Goal: Contribute content: Add original content to the website for others to see

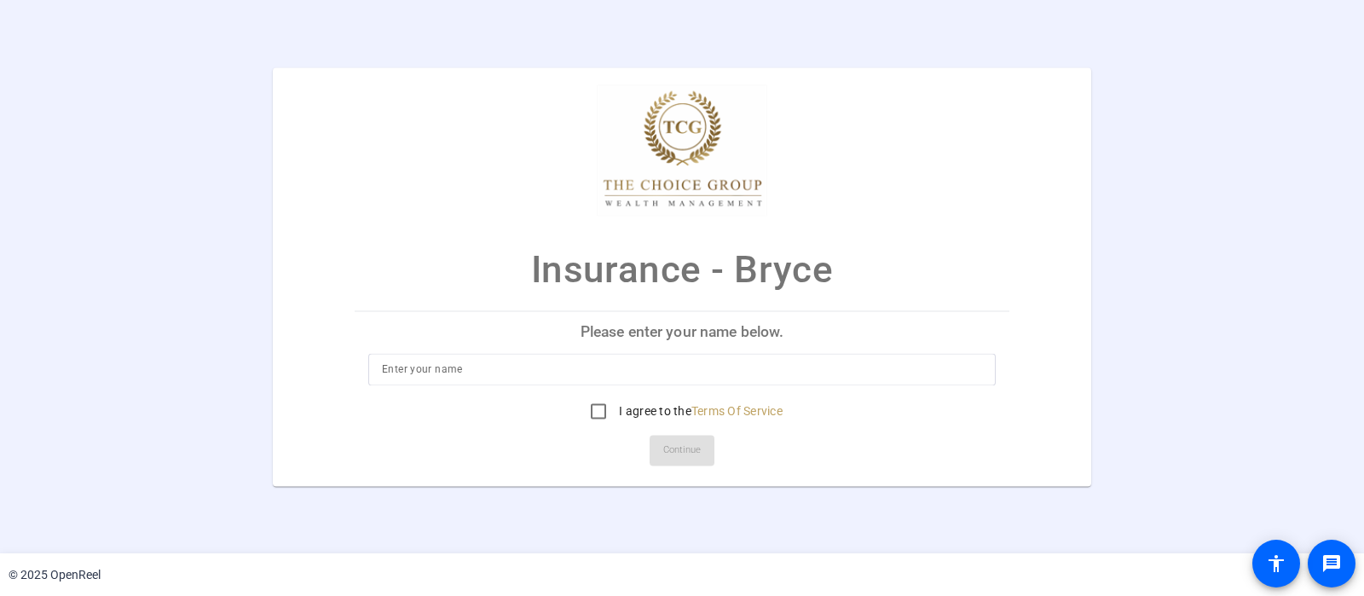
click at [597, 377] on input at bounding box center [682, 369] width 600 height 20
type input "[PERSON_NAME]"
click at [592, 409] on input "I agree to the Terms Of Service" at bounding box center [598, 411] width 34 height 34
checkbox input "true"
click at [688, 453] on span "Continue" at bounding box center [682, 450] width 38 height 26
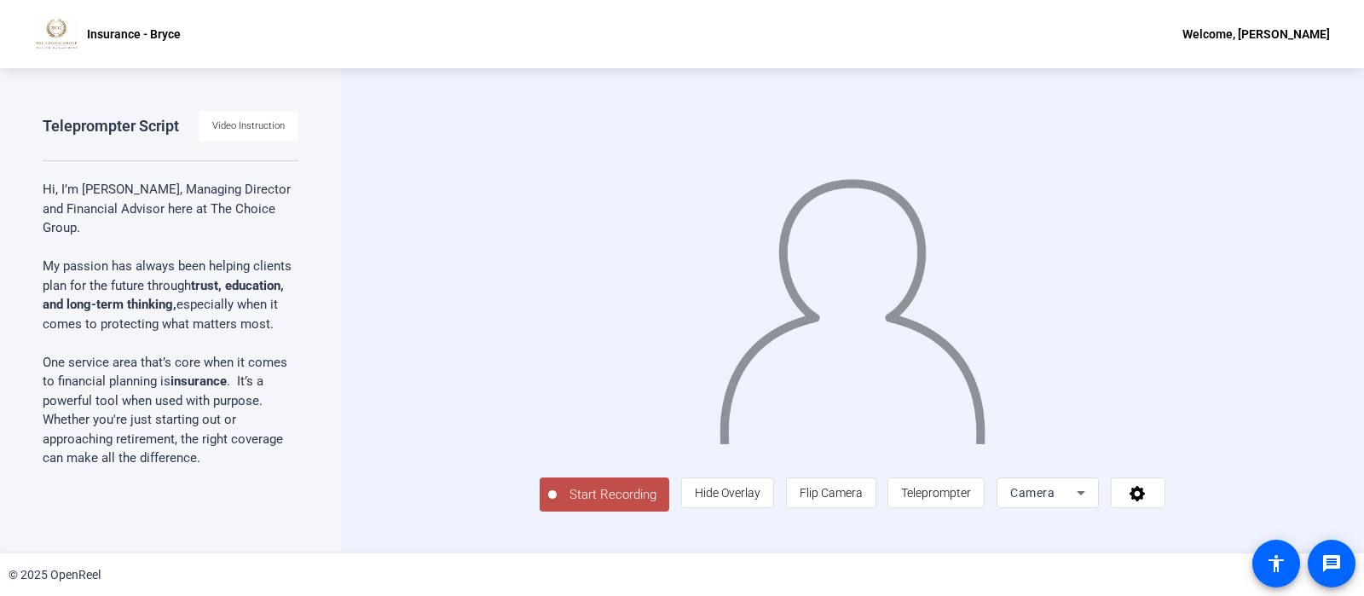
scroll to position [39, 0]
click at [971, 500] on span "Teleprompter" at bounding box center [936, 493] width 70 height 14
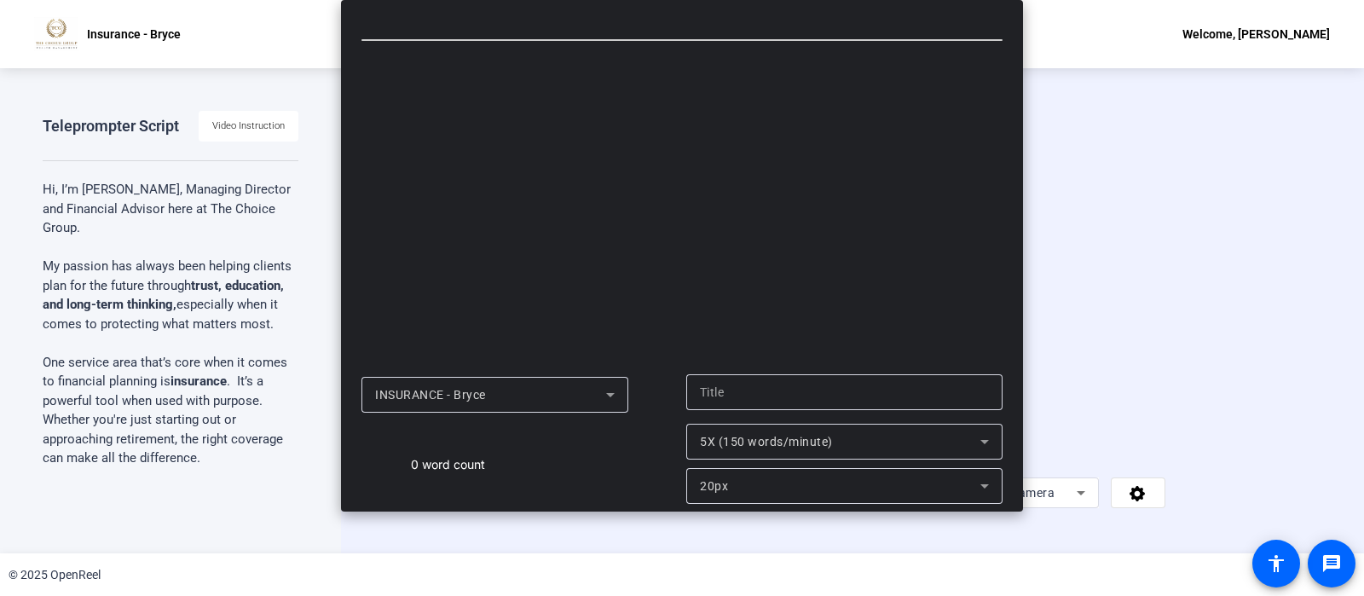
type input "INSURANCE - Bryce"
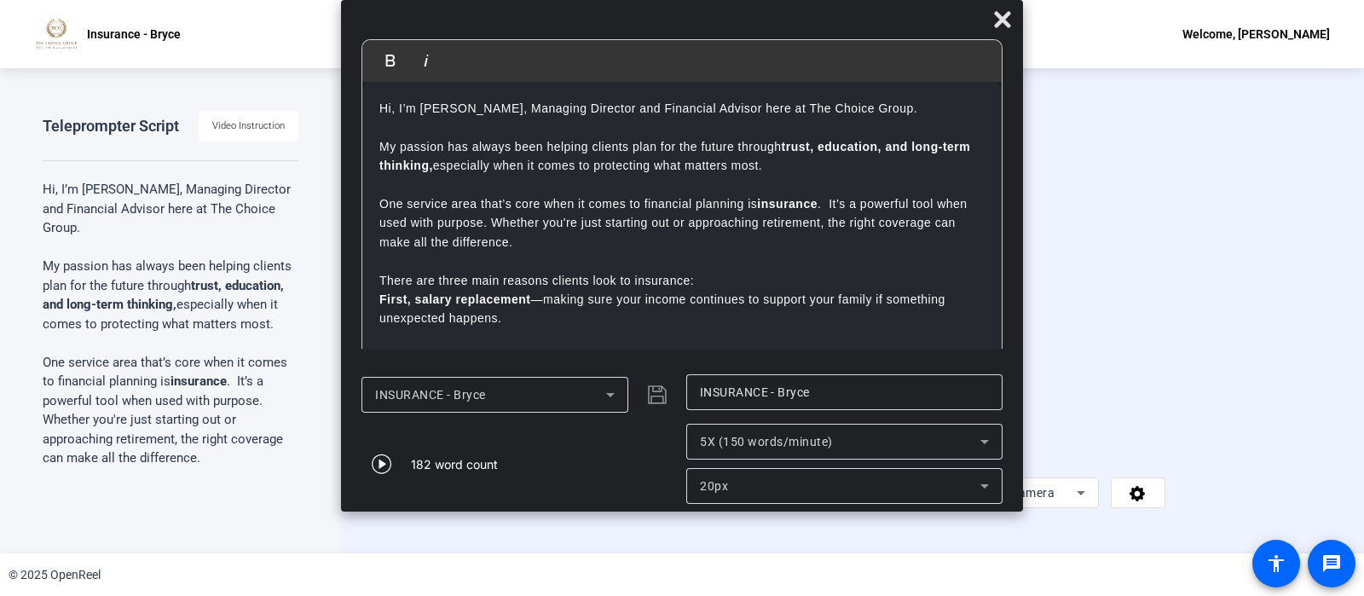
click at [1088, 110] on div at bounding box center [853, 286] width 626 height 352
click at [1006, 14] on icon at bounding box center [1002, 19] width 16 height 16
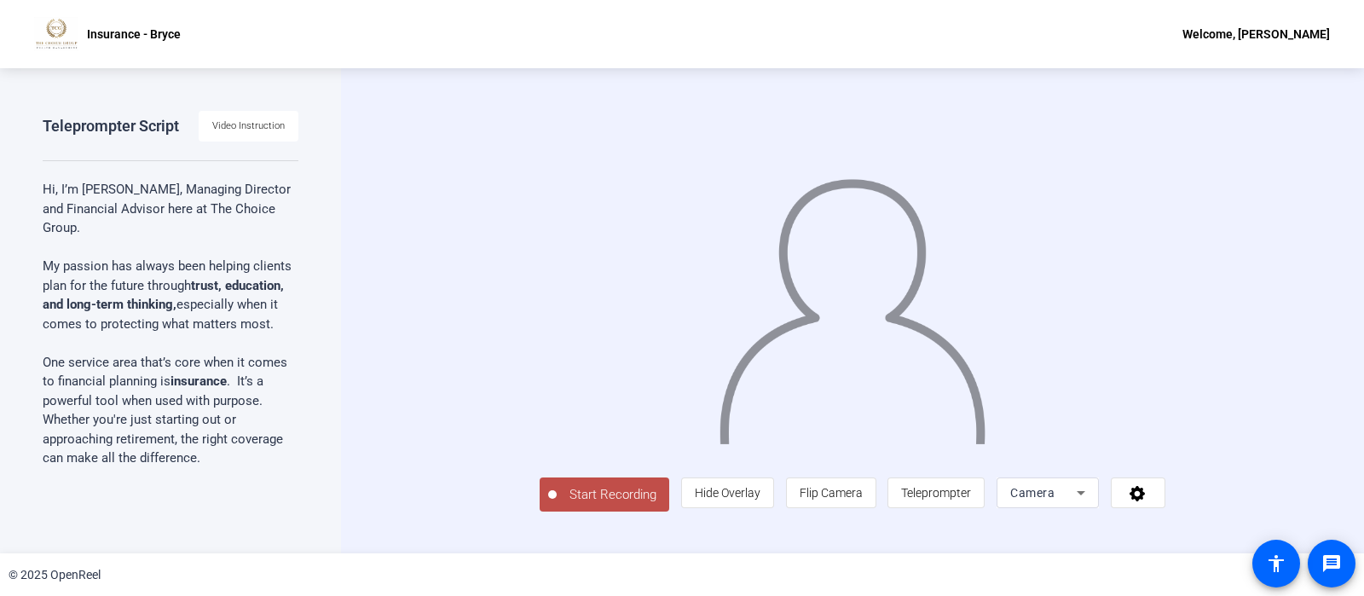
click at [557, 505] on span "Start Recording" at bounding box center [613, 495] width 113 height 20
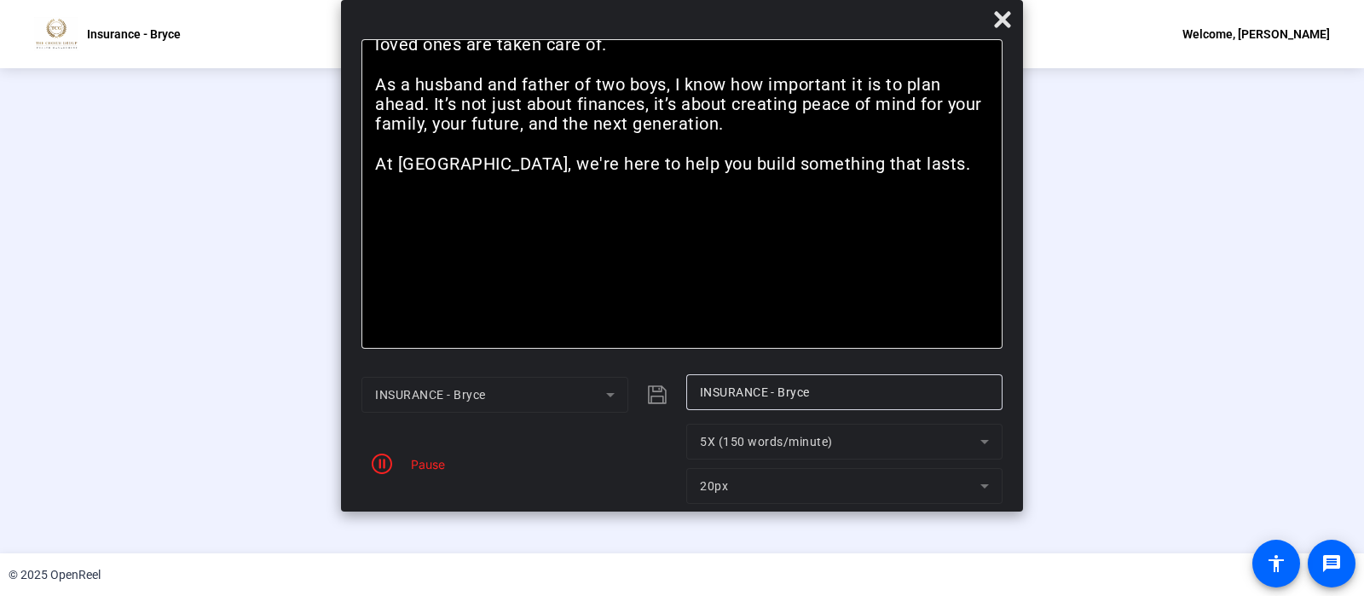
scroll to position [21, 0]
click at [1006, 19] on icon at bounding box center [1002, 19] width 20 height 20
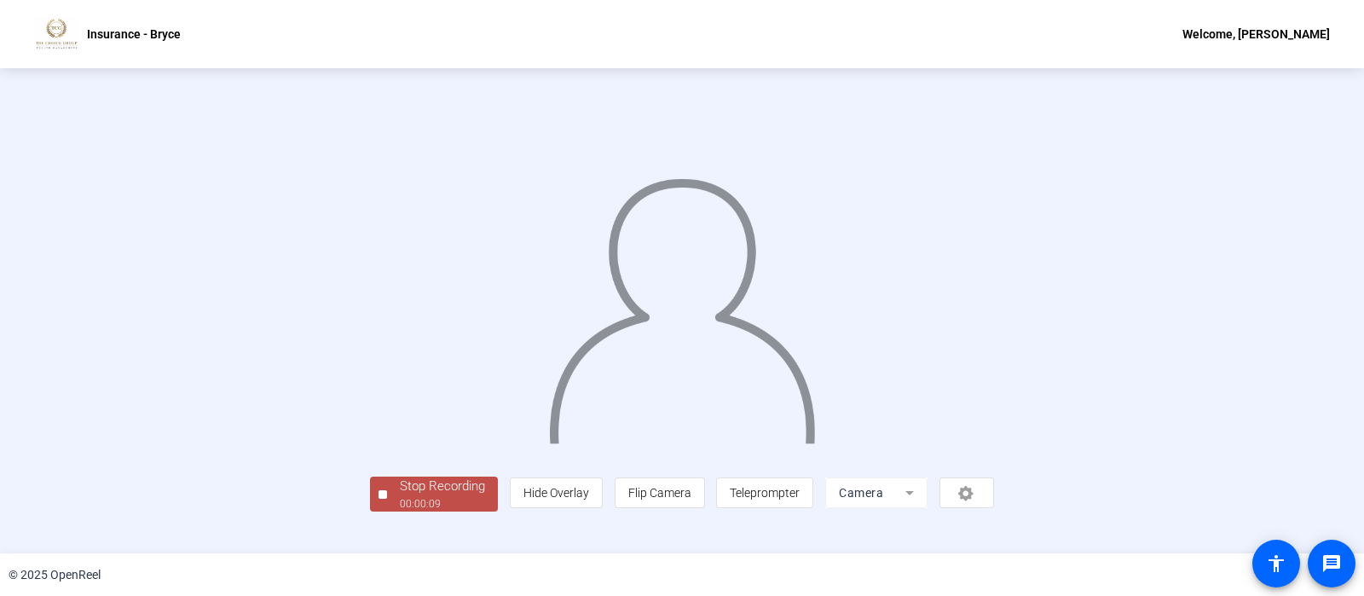
scroll to position [64, 0]
click at [400, 496] on div "Stop Recording" at bounding box center [442, 487] width 85 height 20
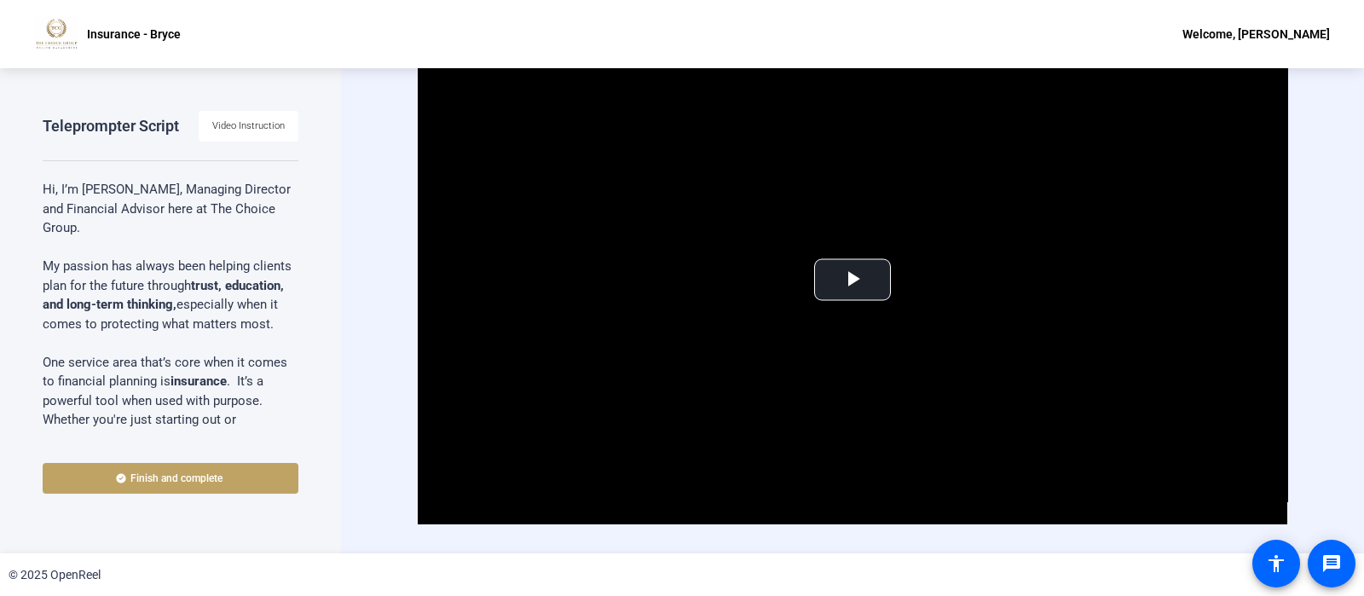
scroll to position [35, 0]
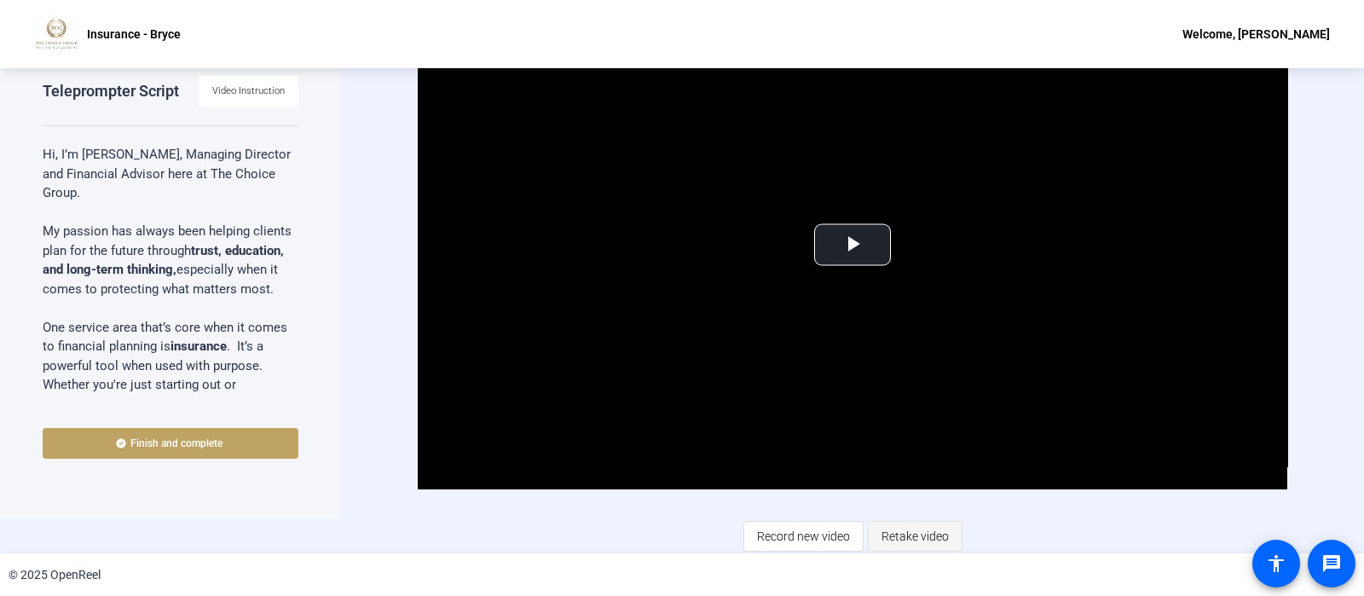
click at [905, 535] on span "Retake video" at bounding box center [915, 536] width 67 height 32
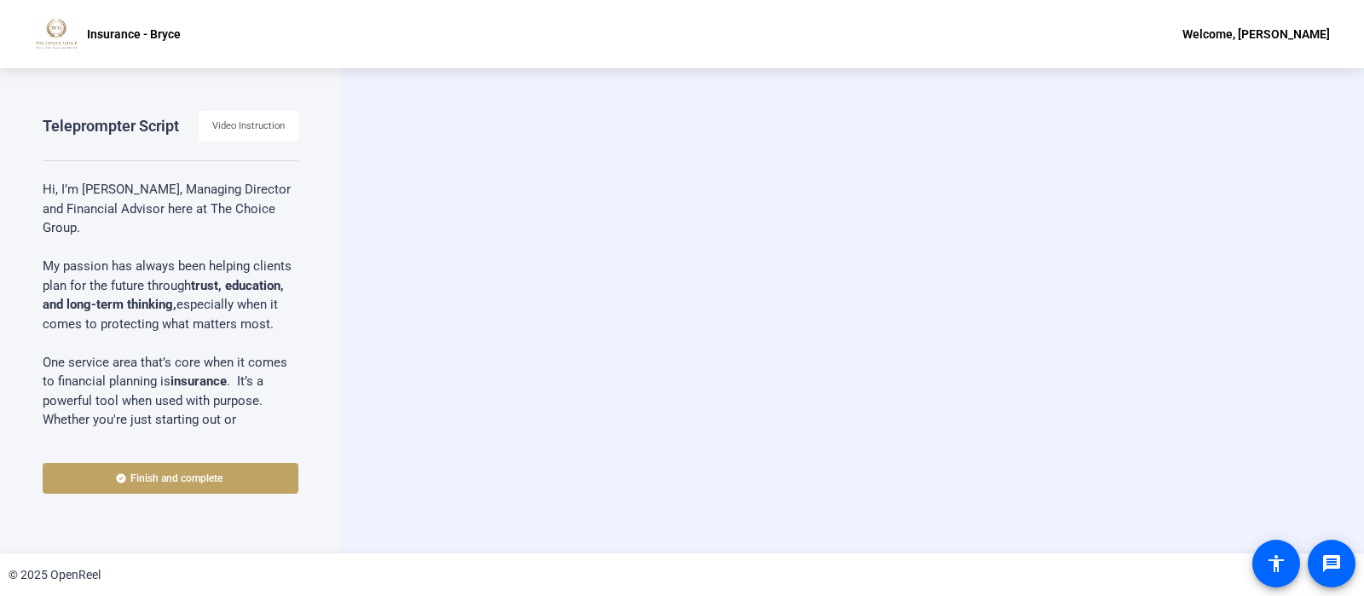
scroll to position [0, 0]
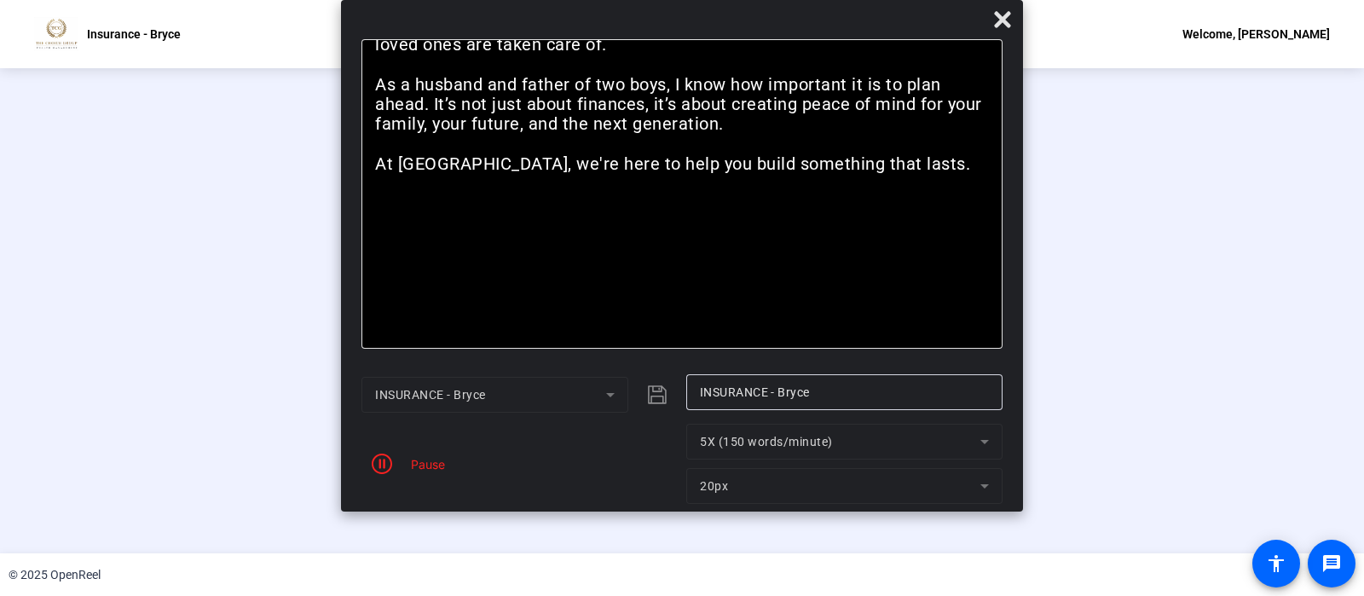
click at [435, 466] on div "Pause" at bounding box center [423, 464] width 43 height 18
click at [384, 462] on icon "button" at bounding box center [382, 464] width 20 height 20
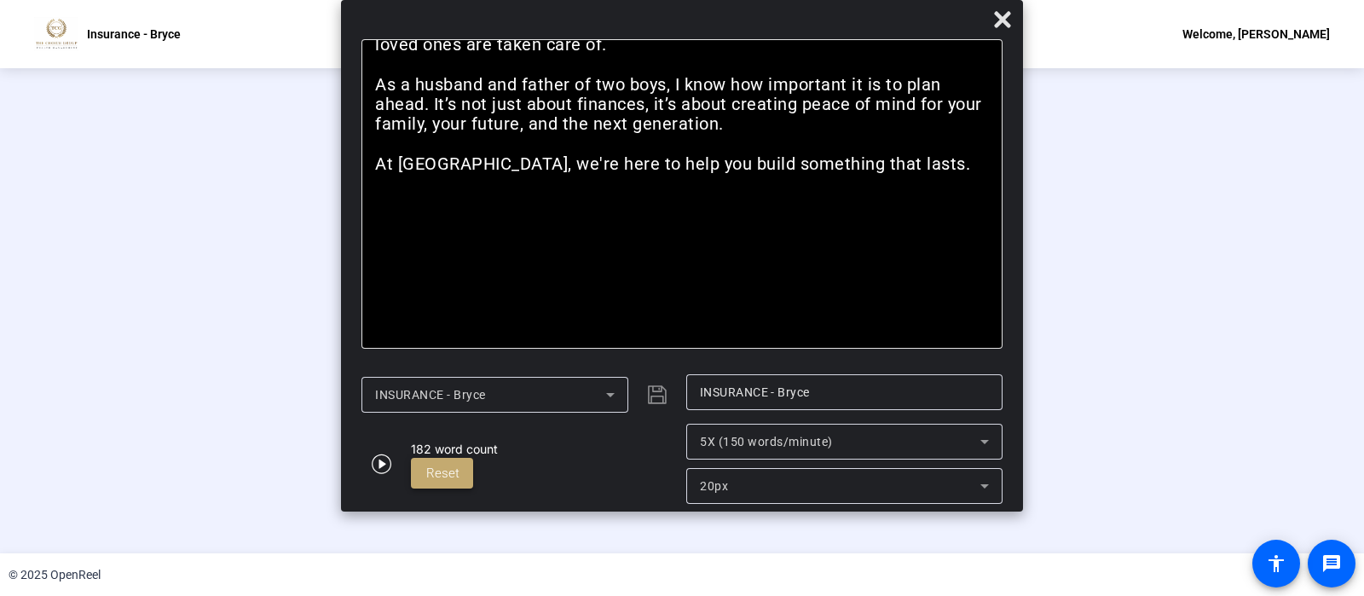
click at [431, 475] on span "Reset" at bounding box center [442, 472] width 33 height 15
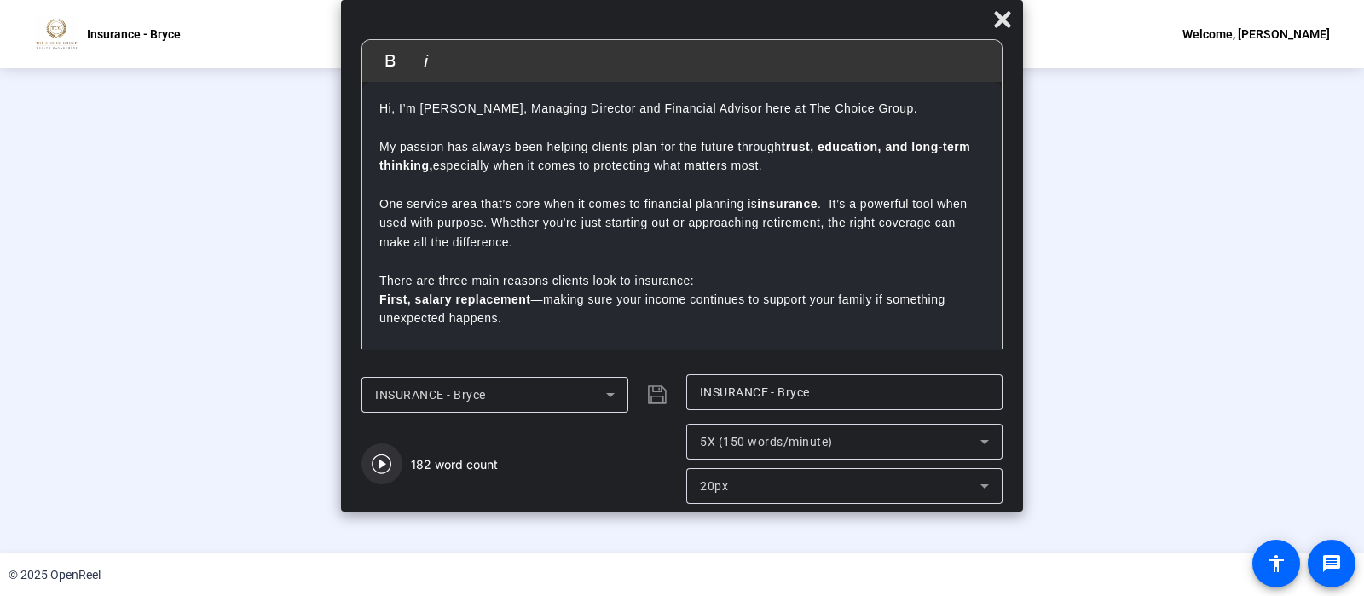
click at [384, 471] on icon "button" at bounding box center [382, 464] width 20 height 20
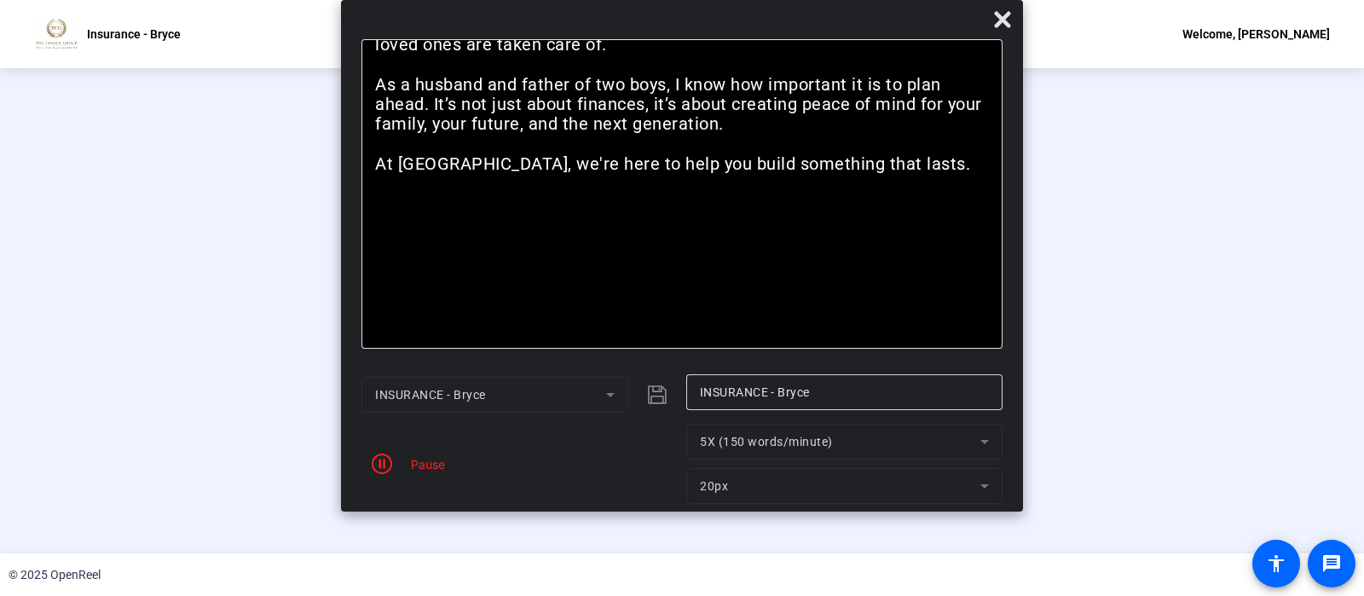
click at [384, 471] on icon "button" at bounding box center [382, 464] width 20 height 20
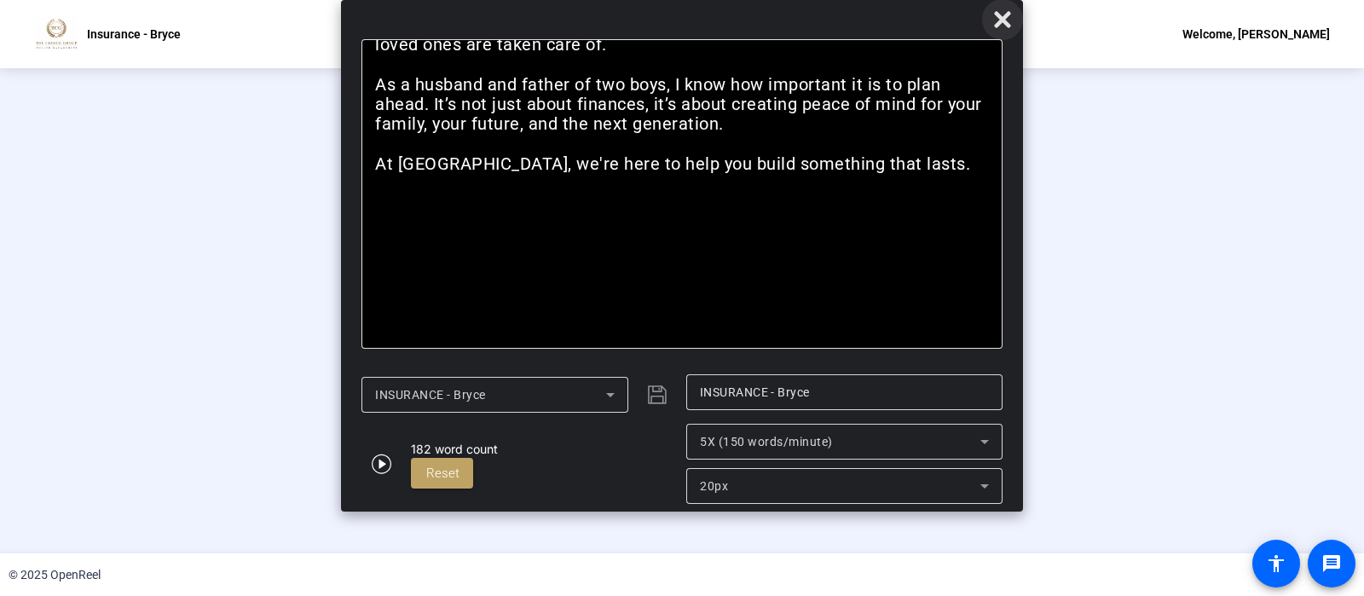
click at [1005, 14] on icon at bounding box center [1002, 19] width 16 height 16
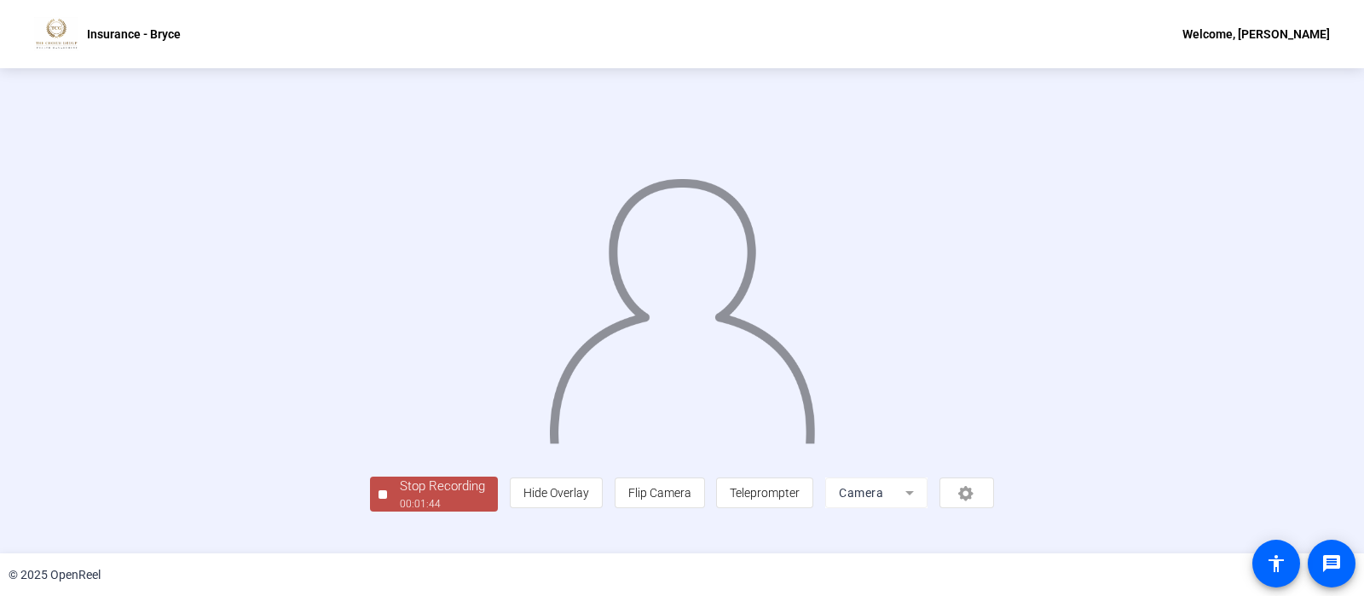
scroll to position [64, 0]
click at [400, 496] on div "Stop Recording" at bounding box center [442, 487] width 85 height 20
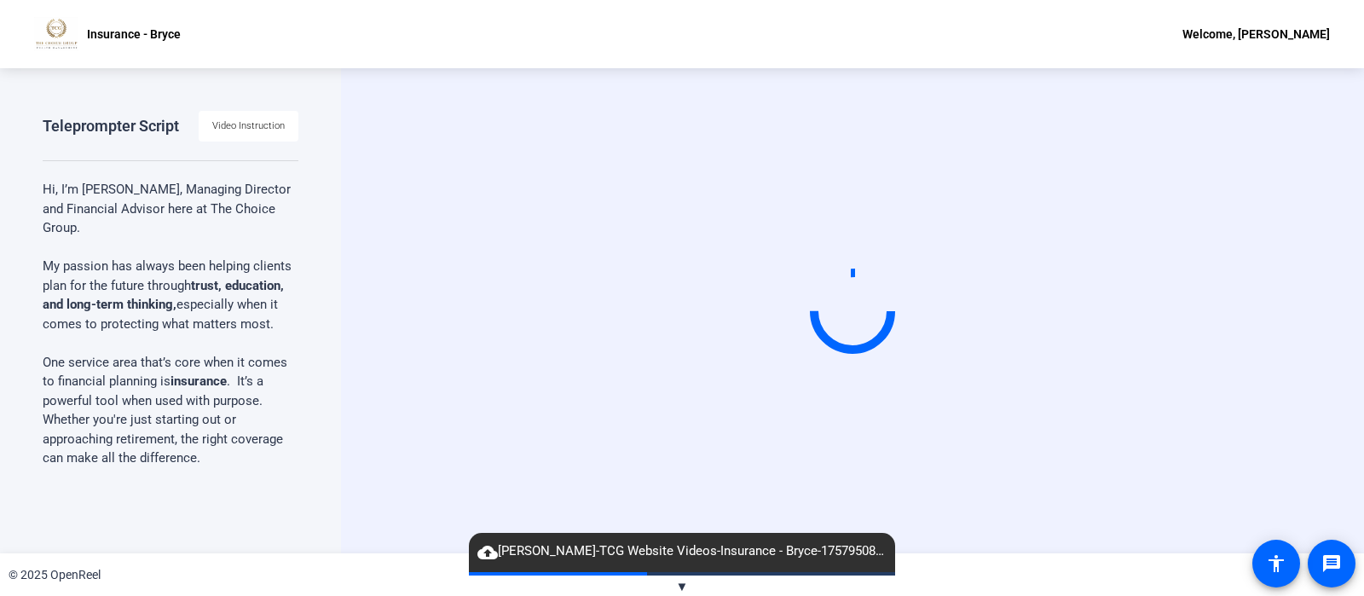
click at [1340, 314] on div "Start Recording" at bounding box center [852, 310] width 1023 height 485
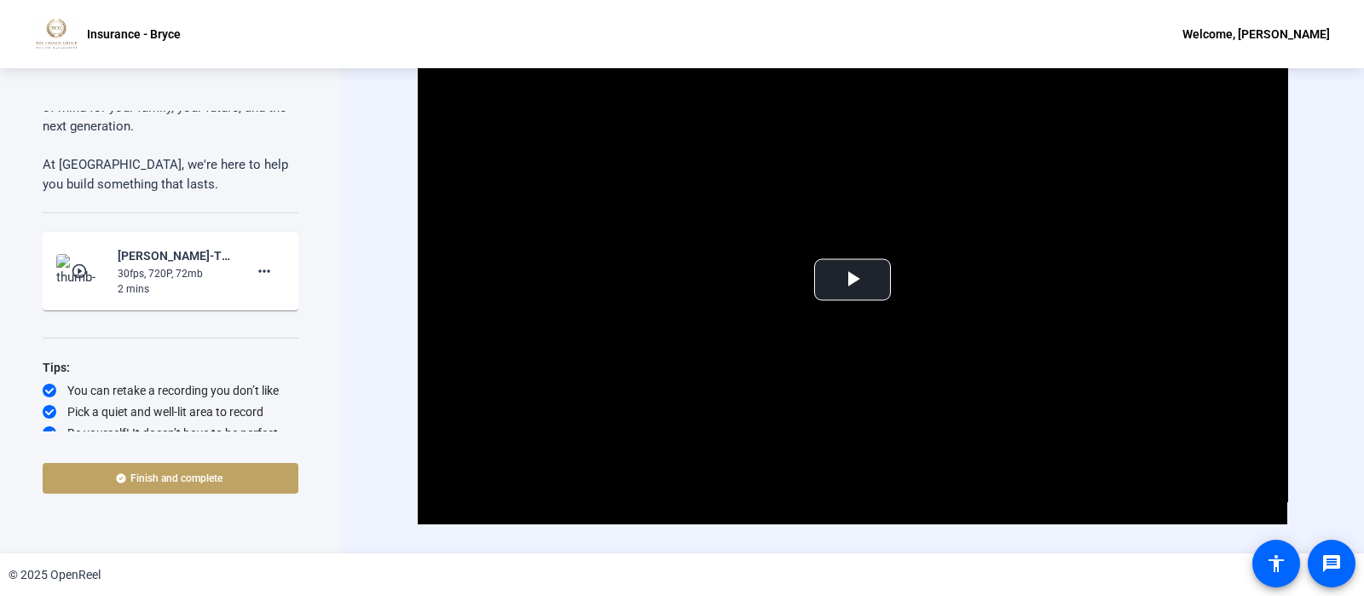
scroll to position [744, 0]
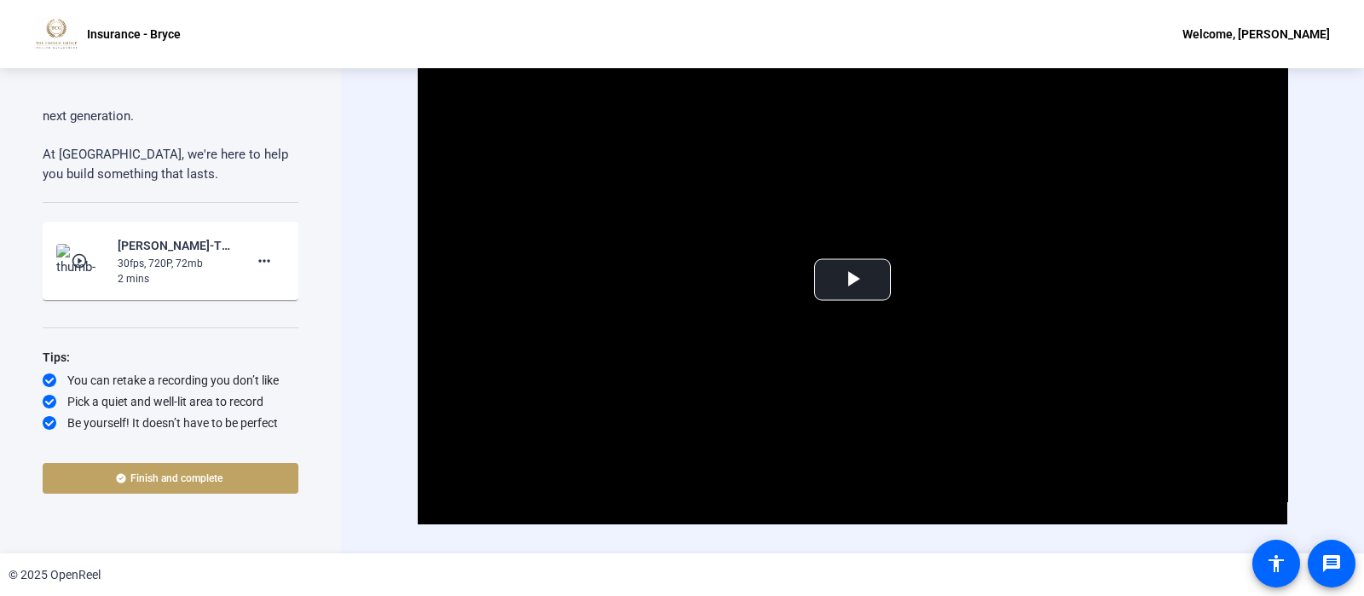
click at [77, 263] on mat-icon "play_circle_outline" at bounding box center [81, 260] width 20 height 17
click at [853, 280] on span "Video Player" at bounding box center [853, 280] width 0 height 0
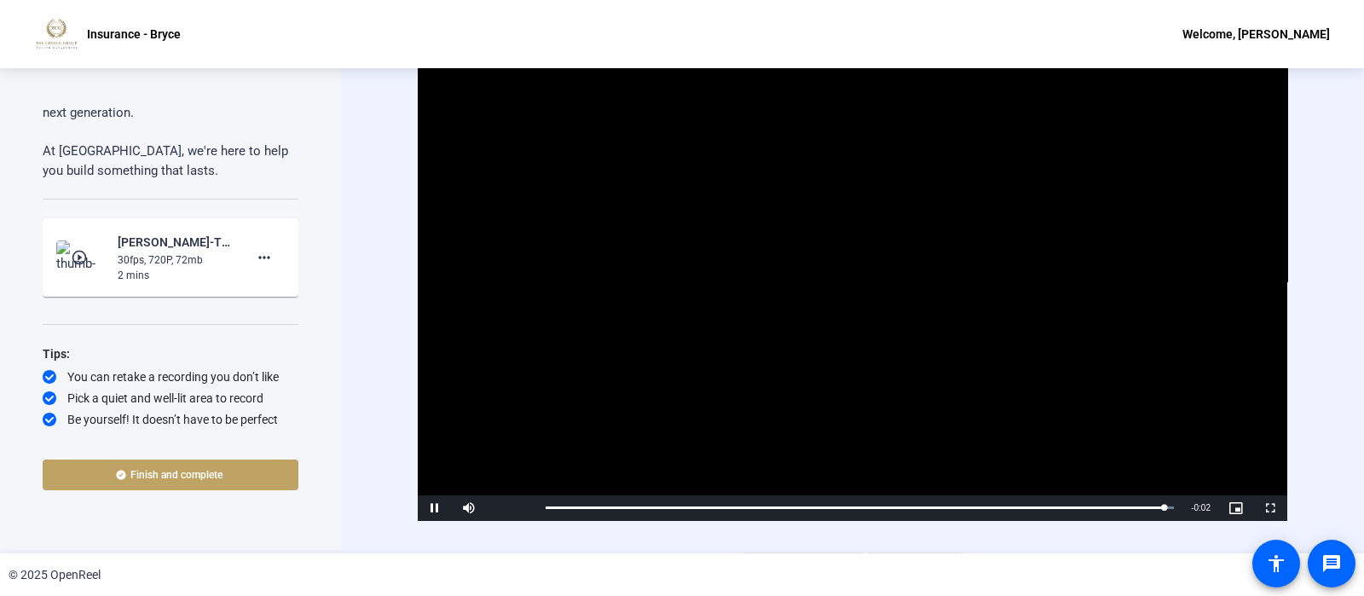
scroll to position [35, 0]
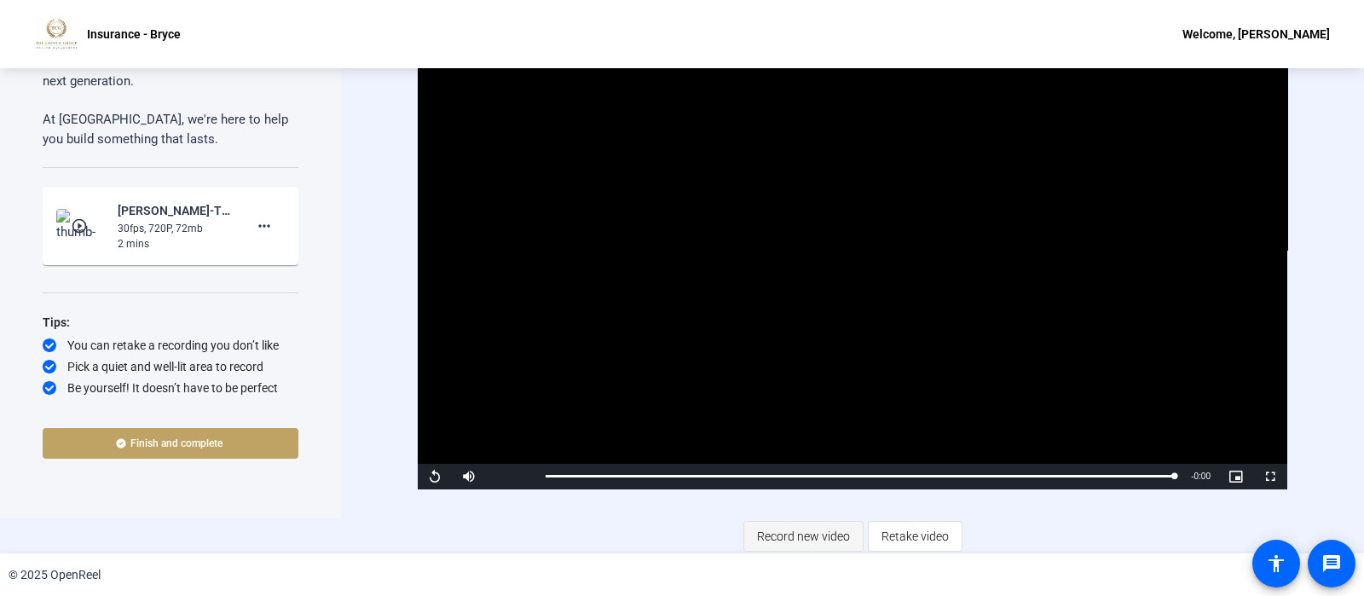
click at [789, 536] on span "Record new video" at bounding box center [803, 536] width 93 height 32
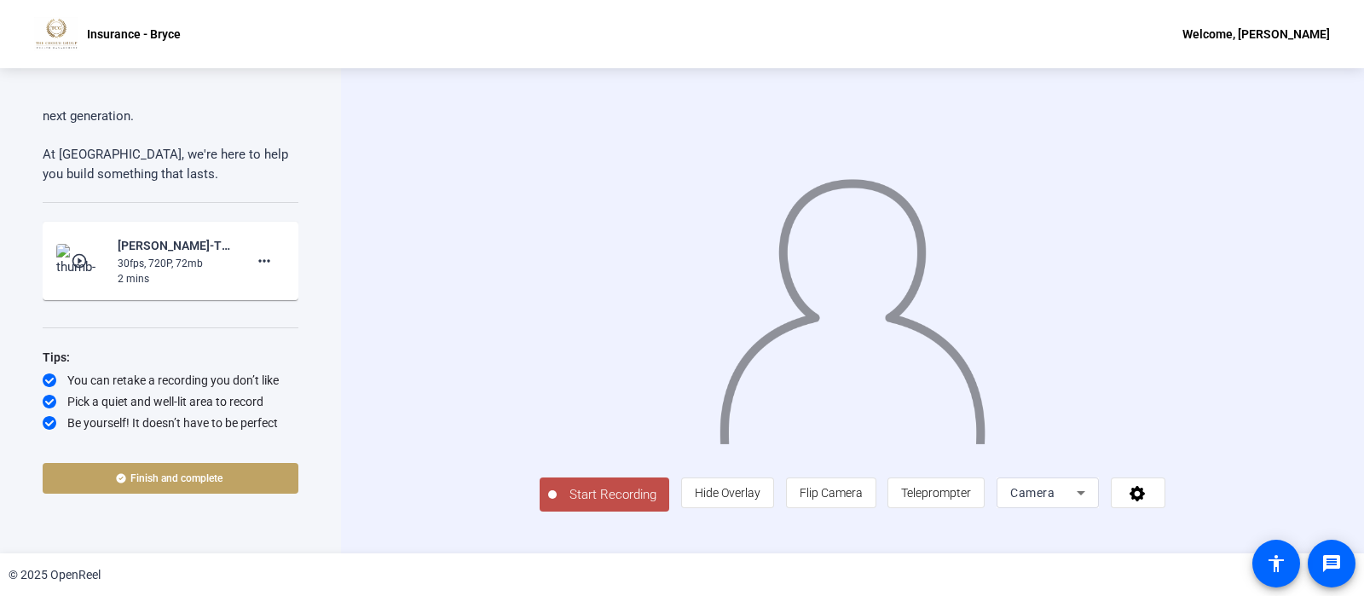
scroll to position [27, 0]
click at [557, 505] on span "Start Recording" at bounding box center [613, 495] width 113 height 20
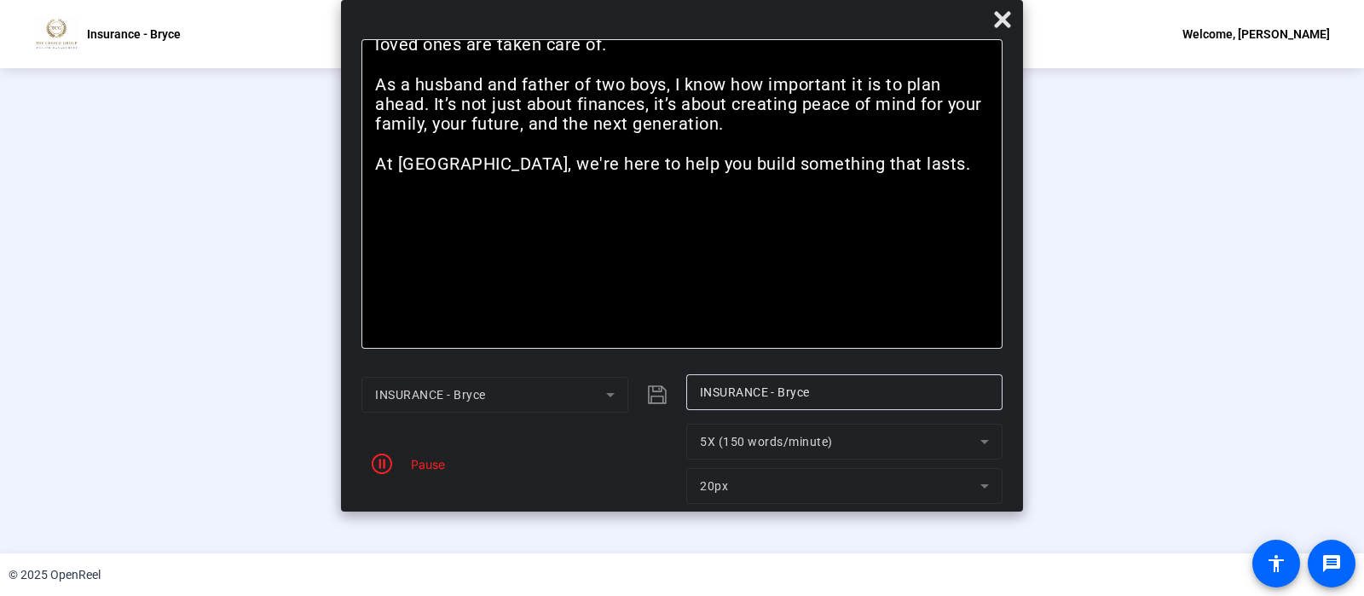
scroll to position [9, 0]
click at [1003, 25] on icon at bounding box center [1002, 19] width 20 height 20
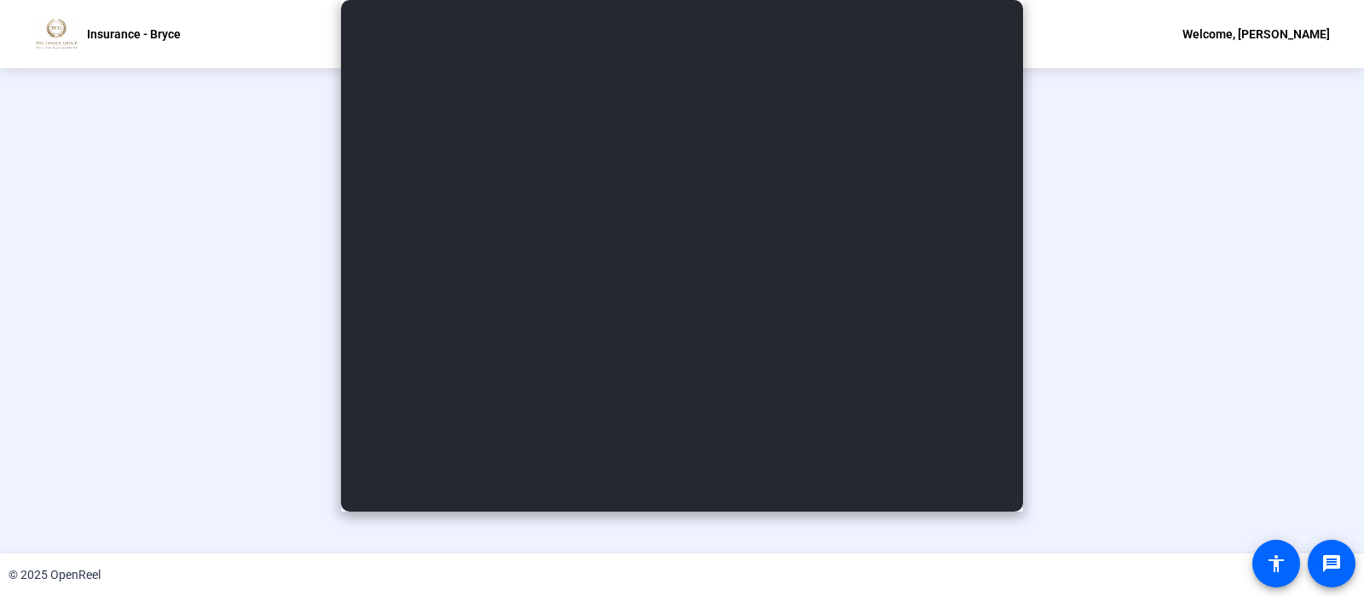
scroll to position [64, 0]
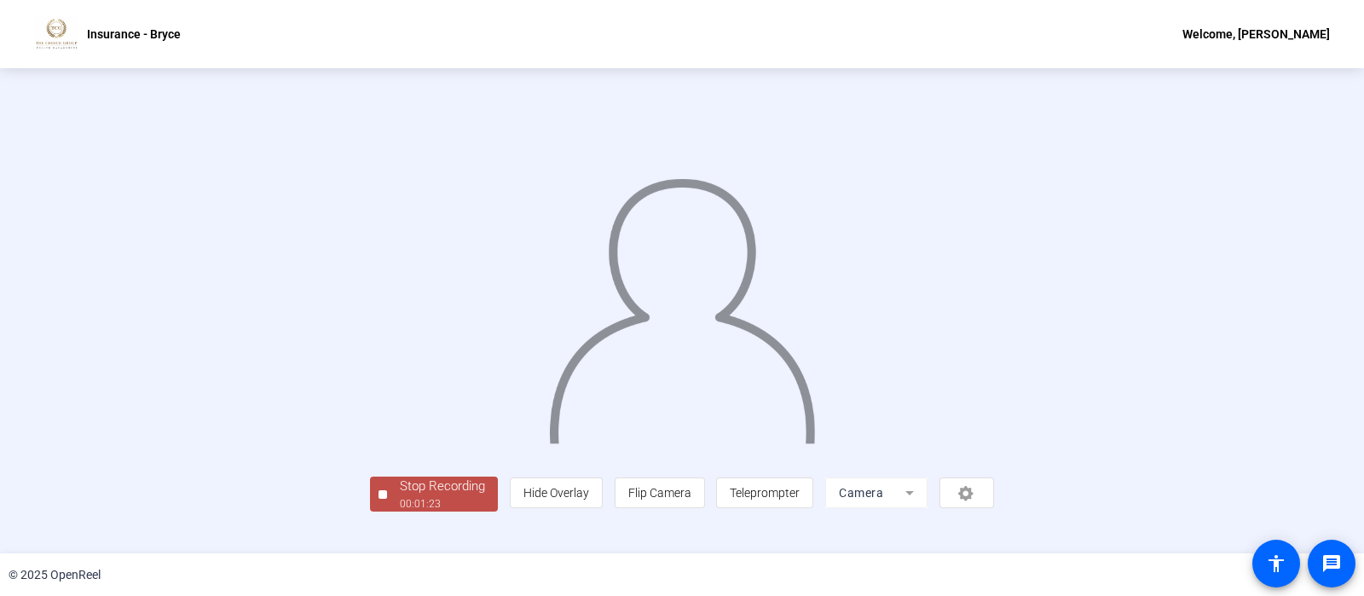
click at [400, 496] on div "Stop Recording" at bounding box center [442, 487] width 85 height 20
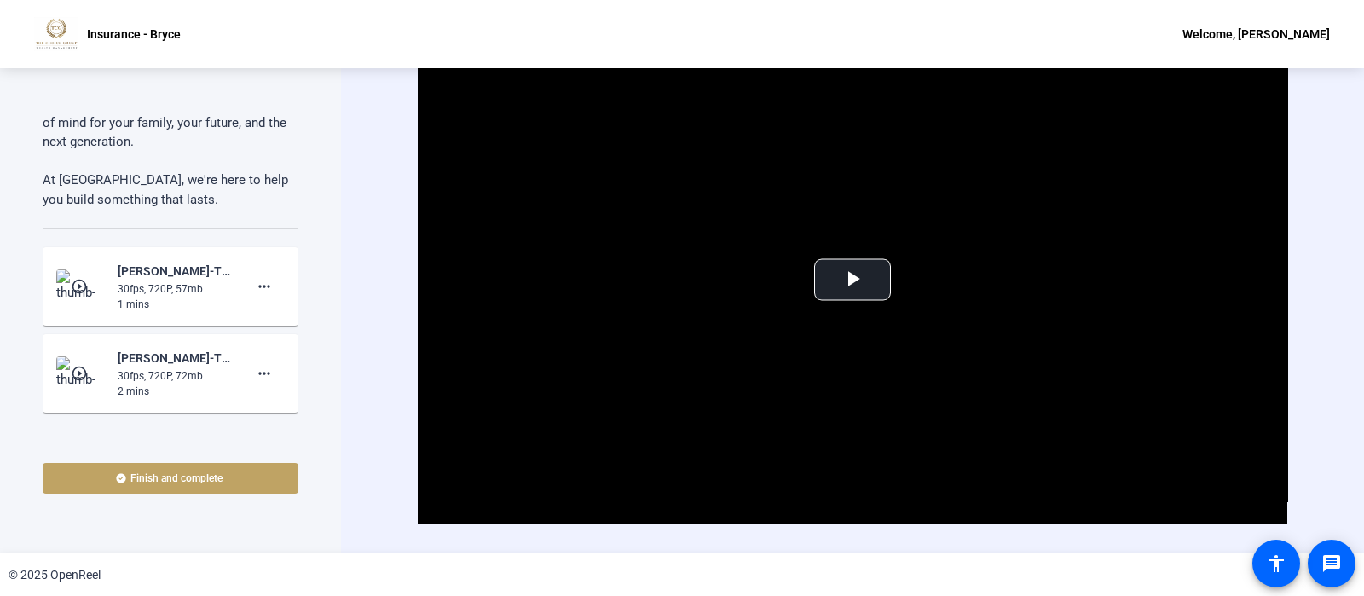
click at [84, 390] on img at bounding box center [81, 373] width 50 height 34
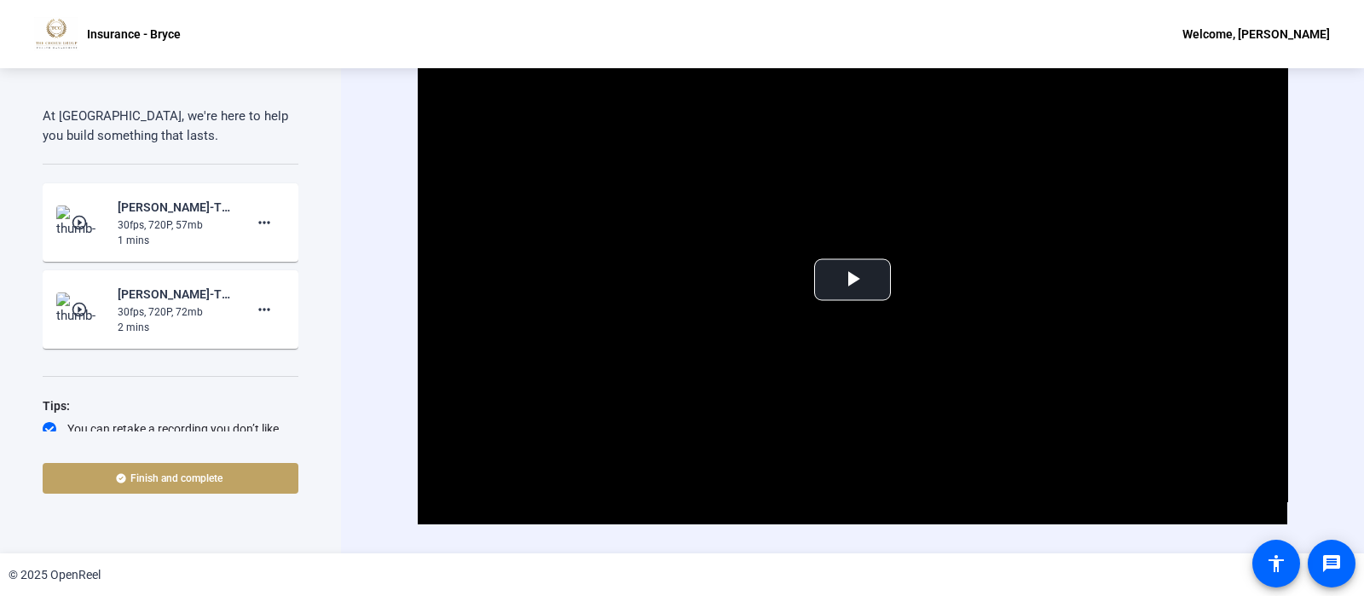
scroll to position [766, 0]
click at [853, 280] on span "Video Player" at bounding box center [853, 280] width 0 height 0
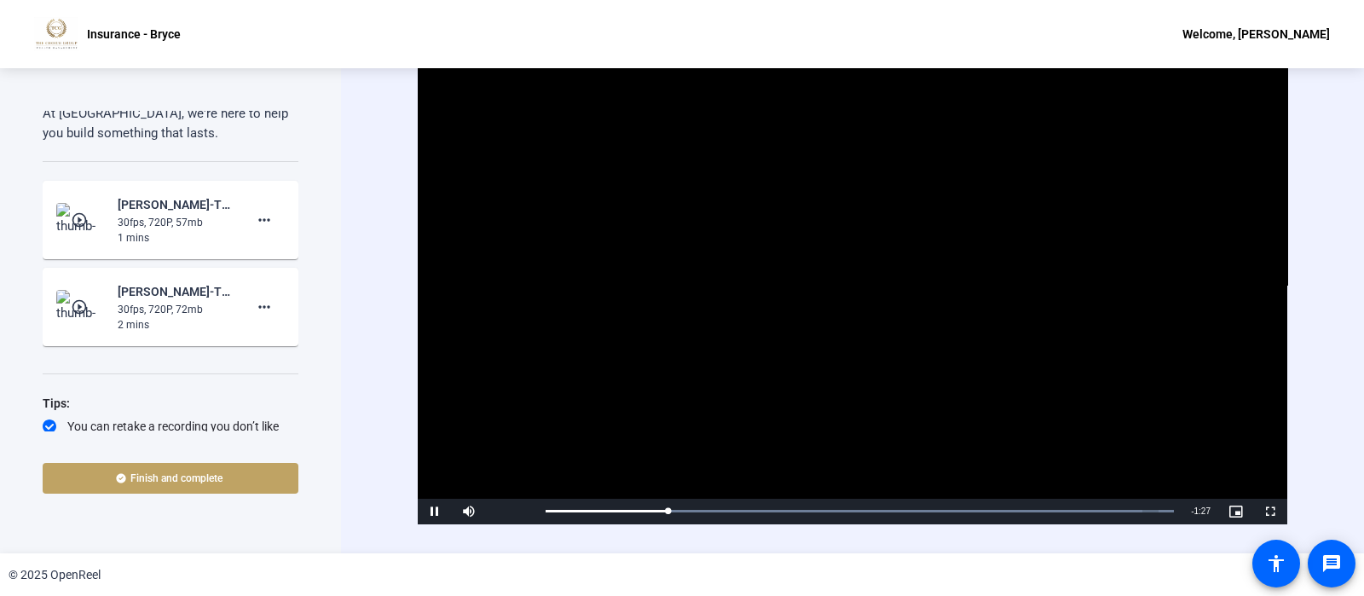
click at [84, 228] on mat-icon "play_circle_outline" at bounding box center [81, 219] width 20 height 17
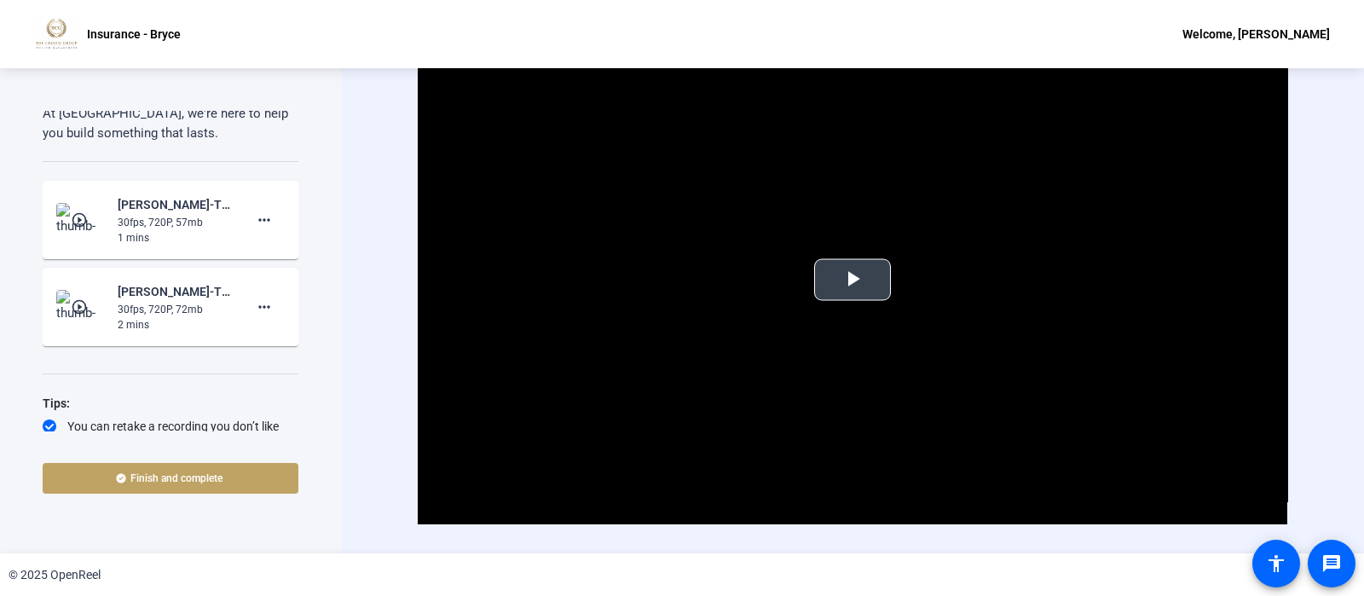
click at [853, 280] on span "Video Player" at bounding box center [853, 280] width 0 height 0
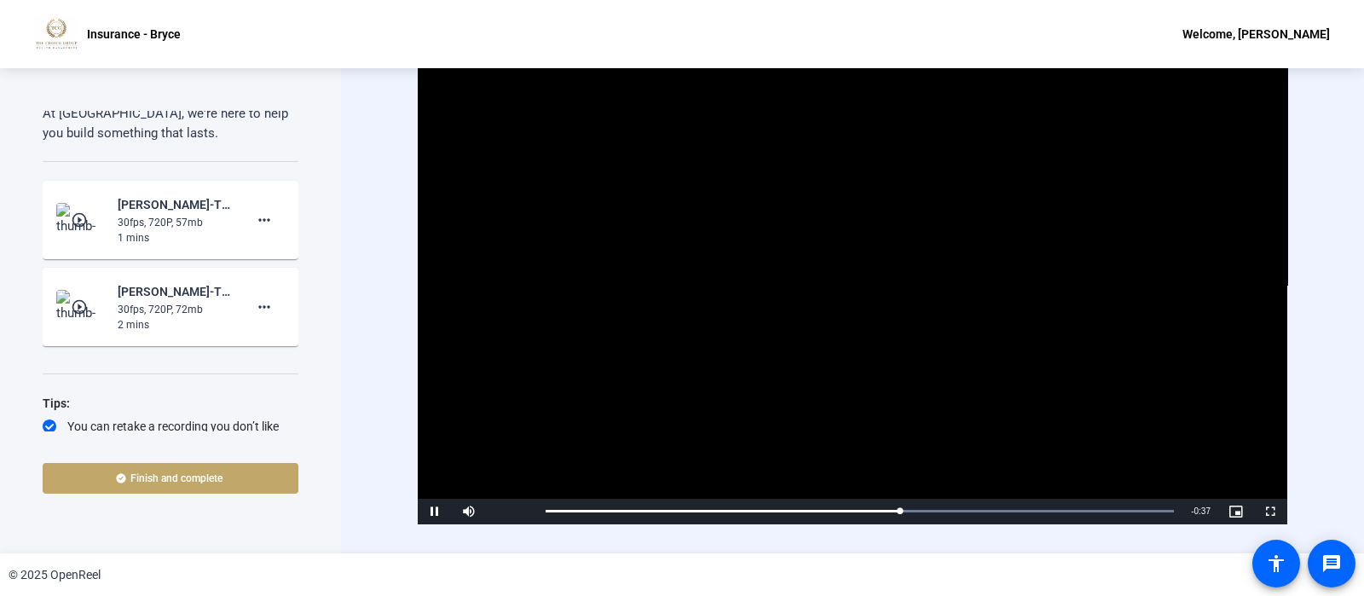
click at [175, 474] on span "Finish and complete" at bounding box center [176, 478] width 92 height 14
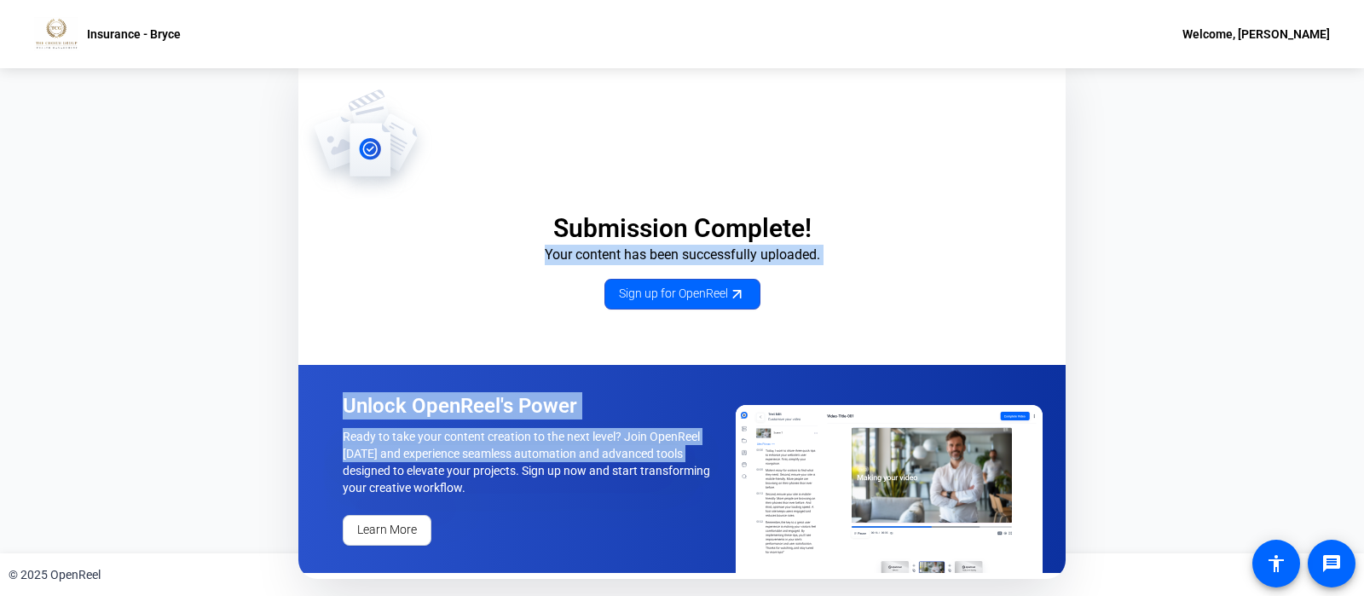
drag, startPoint x: 175, startPoint y: 474, endPoint x: 427, endPoint y: 257, distance: 332.5
click at [427, 257] on div "Submission Complete! Your content has been successfully uploaded. Sign up for O…" at bounding box center [682, 310] width 1364 height 485
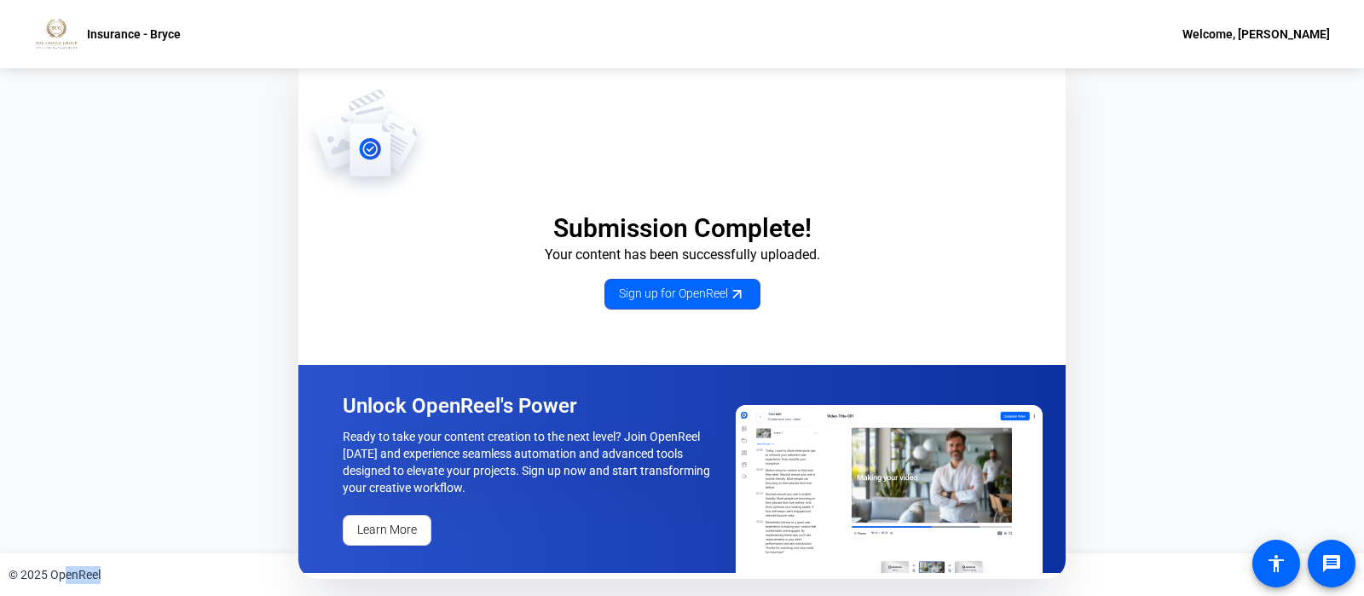
click at [57, 595] on html "Accessibility Screen-Reader Guide, Feedback, and Issue Reporting | New window I…" at bounding box center [682, 298] width 1364 height 596
